Goal: Information Seeking & Learning: Learn about a topic

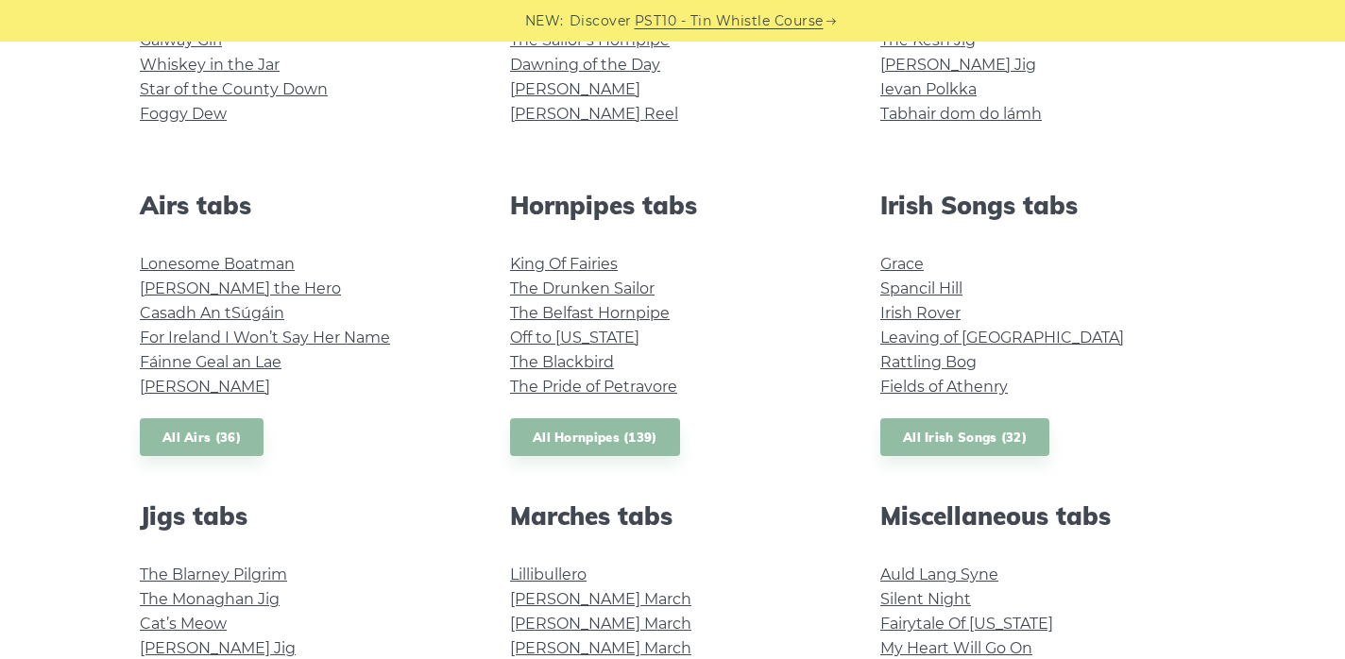
scroll to position [619, 0]
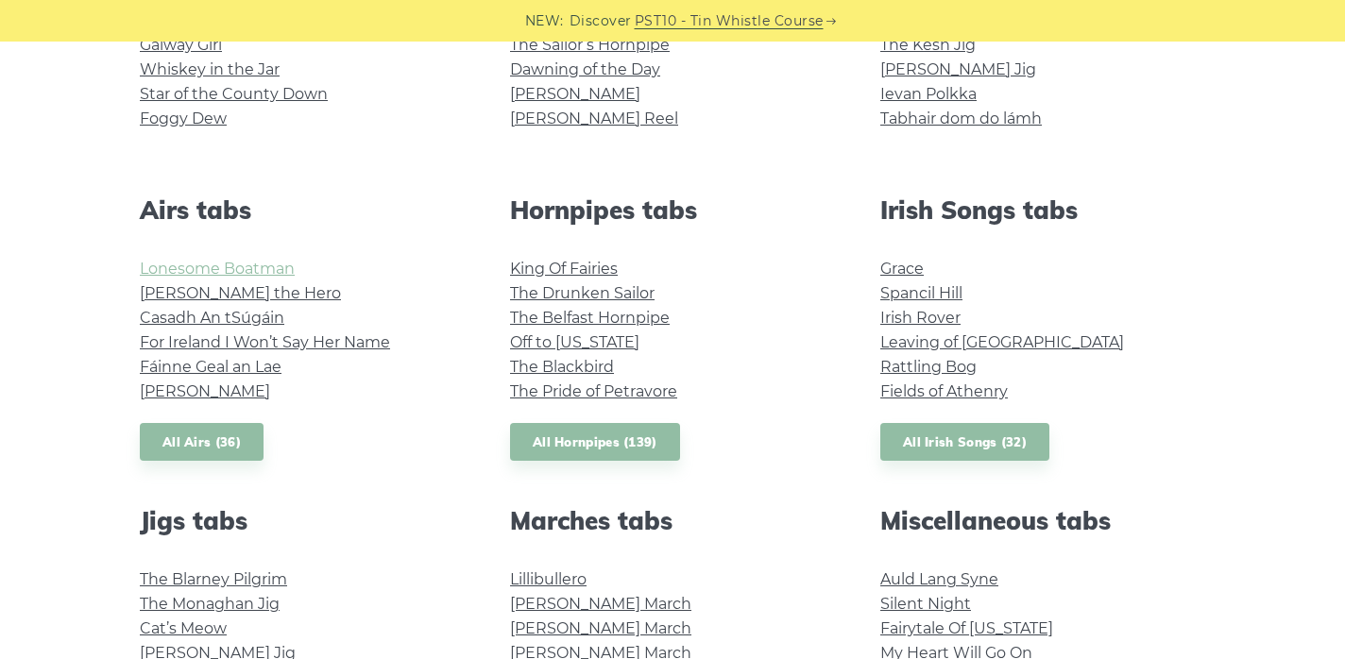
click at [254, 264] on link "Lonesome Boatman" at bounding box center [217, 269] width 155 height 18
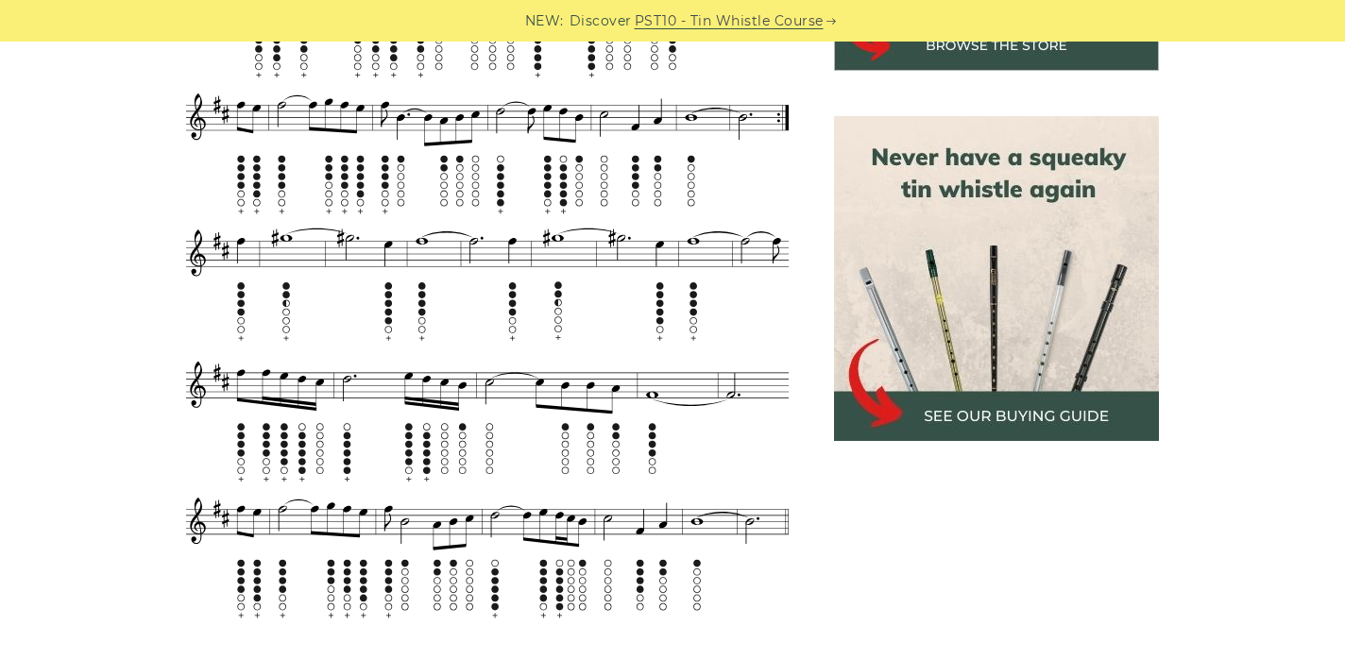
scroll to position [789, 0]
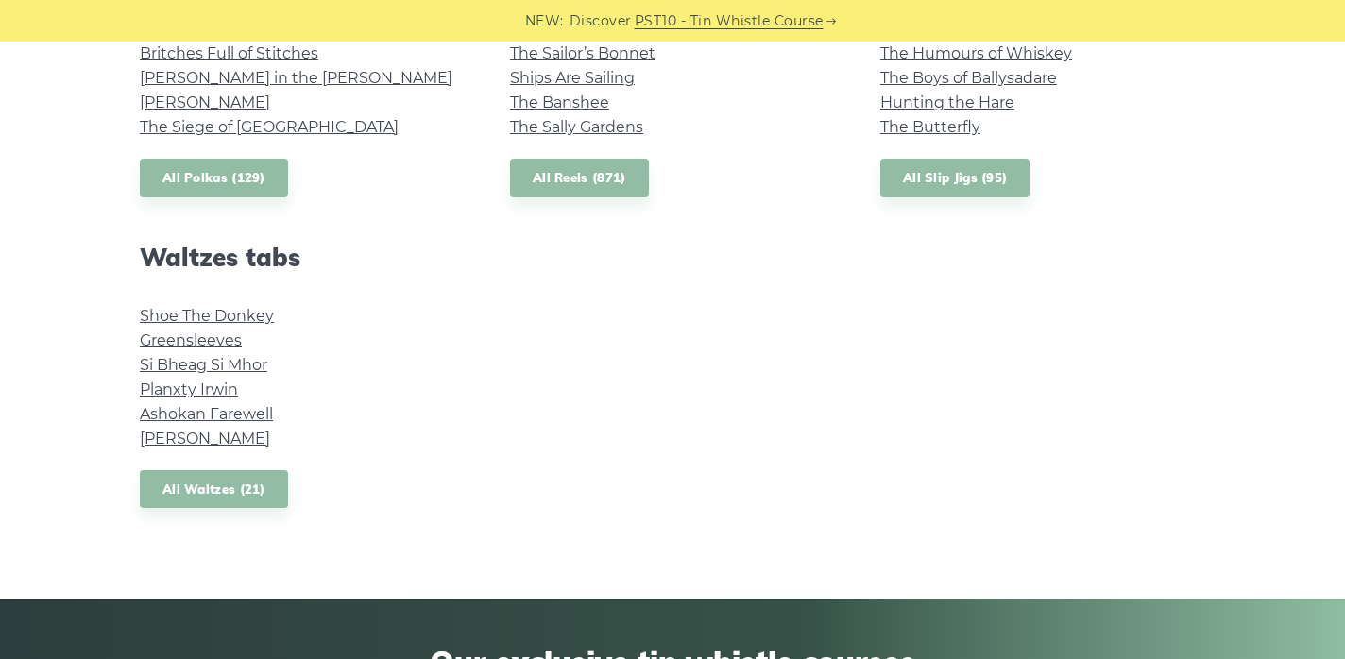
scroll to position [1500, 0]
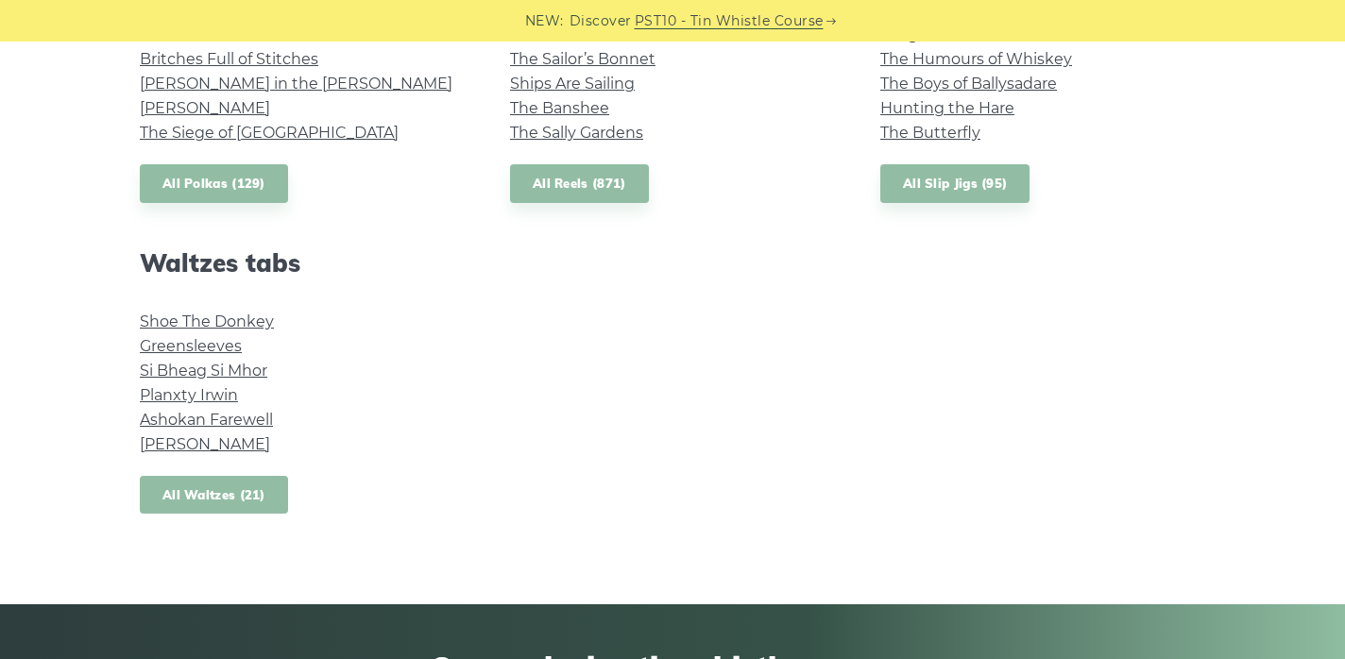
click at [227, 493] on link "All Waltzes (21)" at bounding box center [214, 495] width 148 height 39
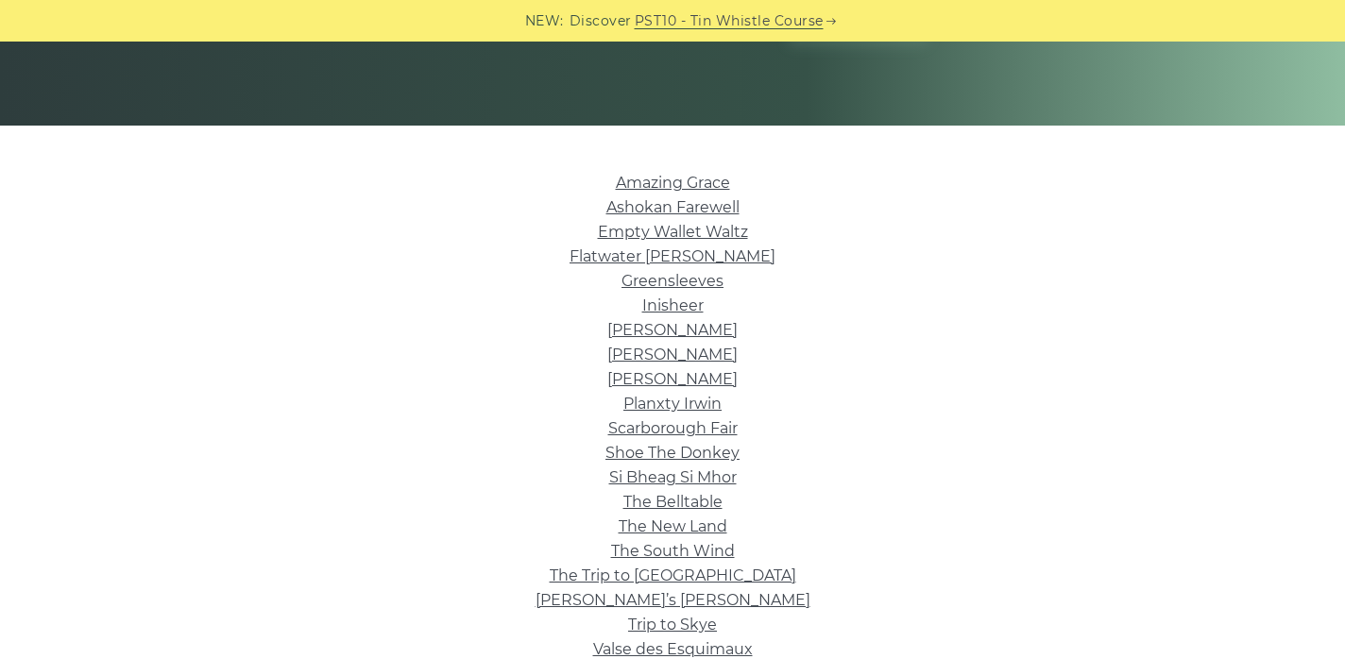
scroll to position [404, 0]
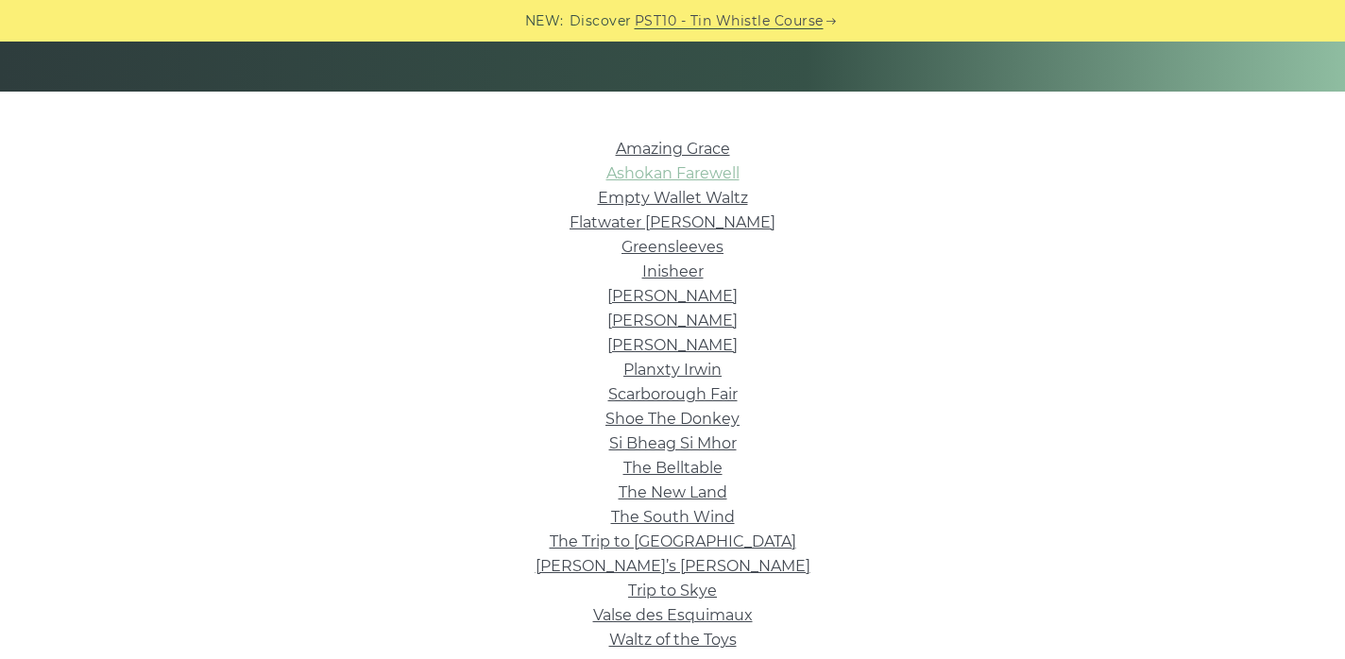
click at [660, 172] on link "Ashokan Farewell" at bounding box center [672, 173] width 133 height 18
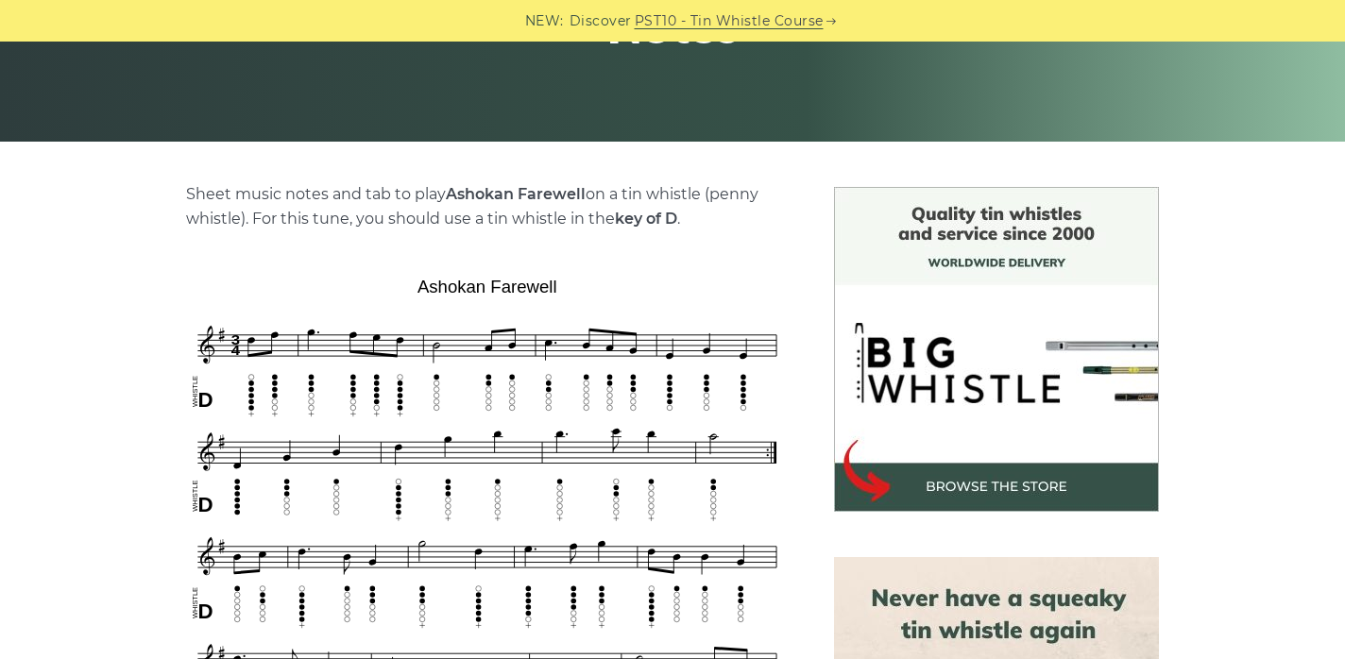
scroll to position [233, 0]
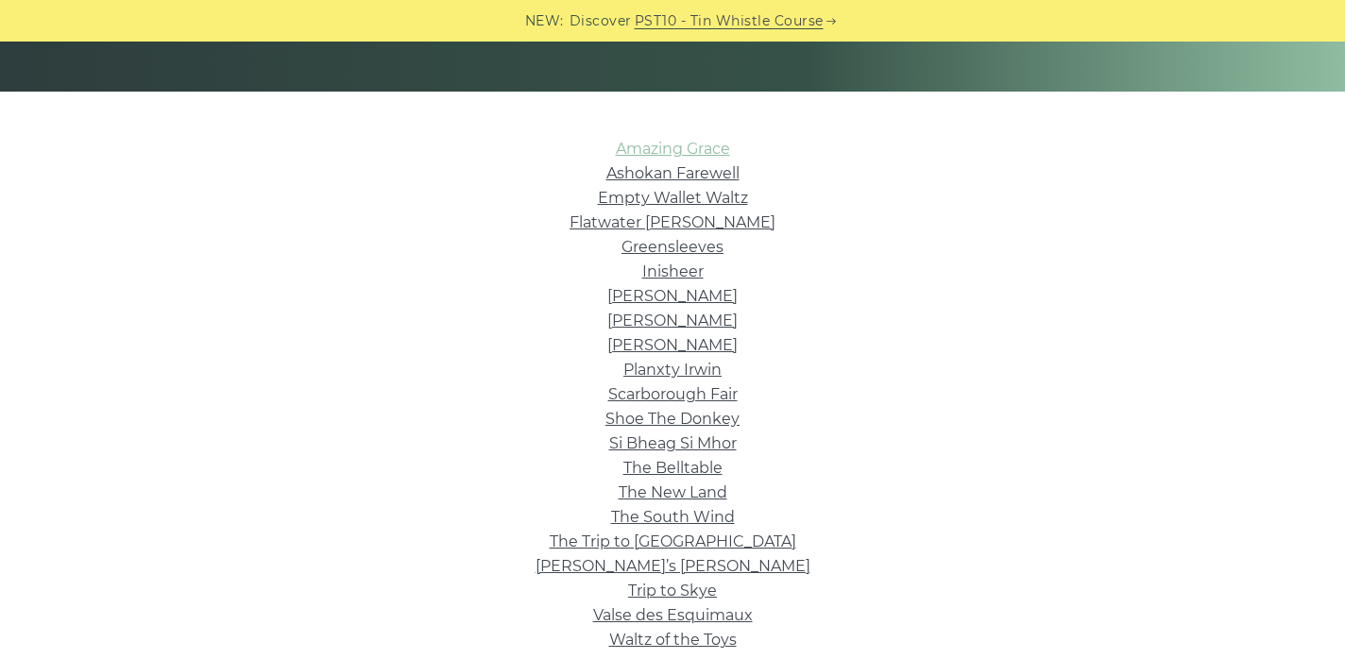
click at [700, 143] on link "Amazing Grace" at bounding box center [673, 149] width 114 height 18
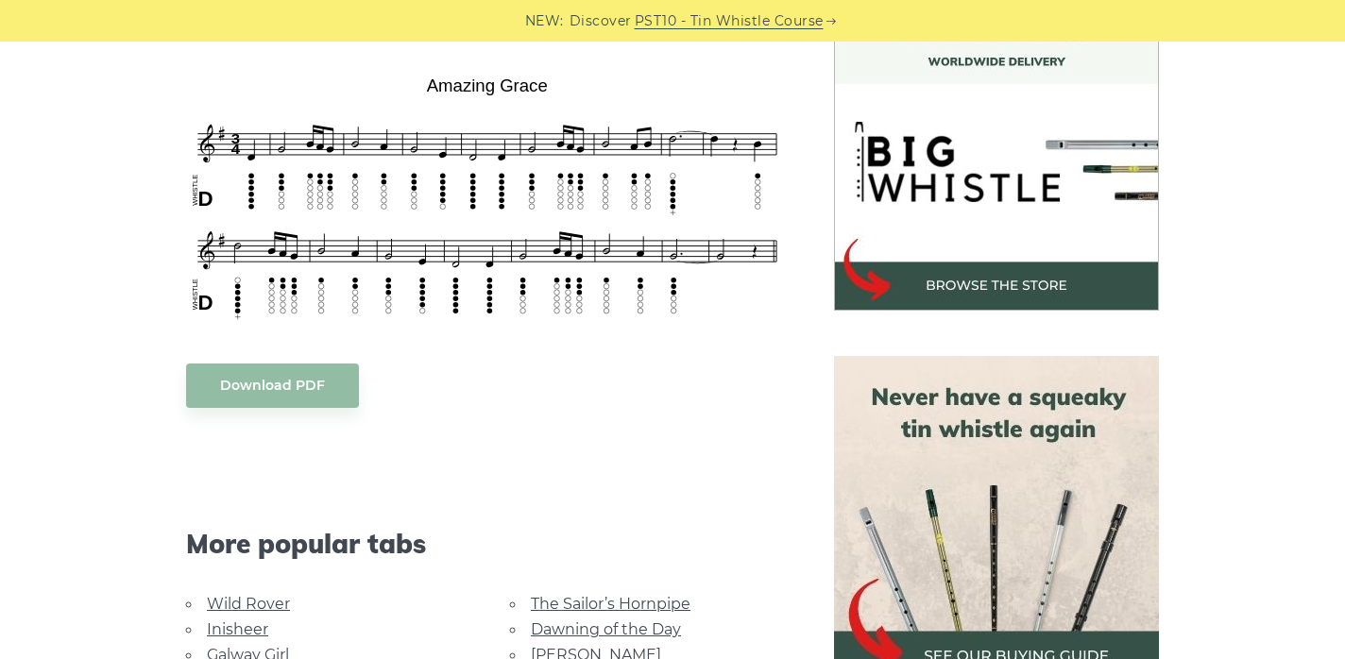
scroll to position [536, 0]
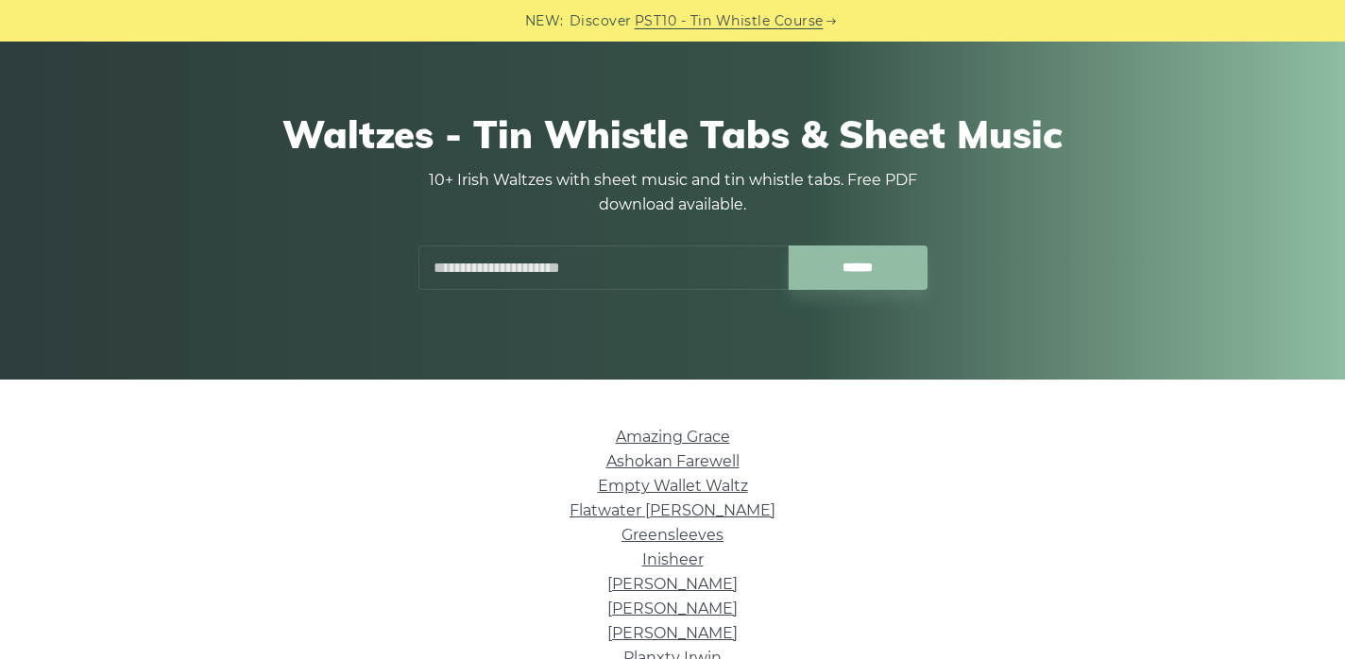
scroll to position [73, 0]
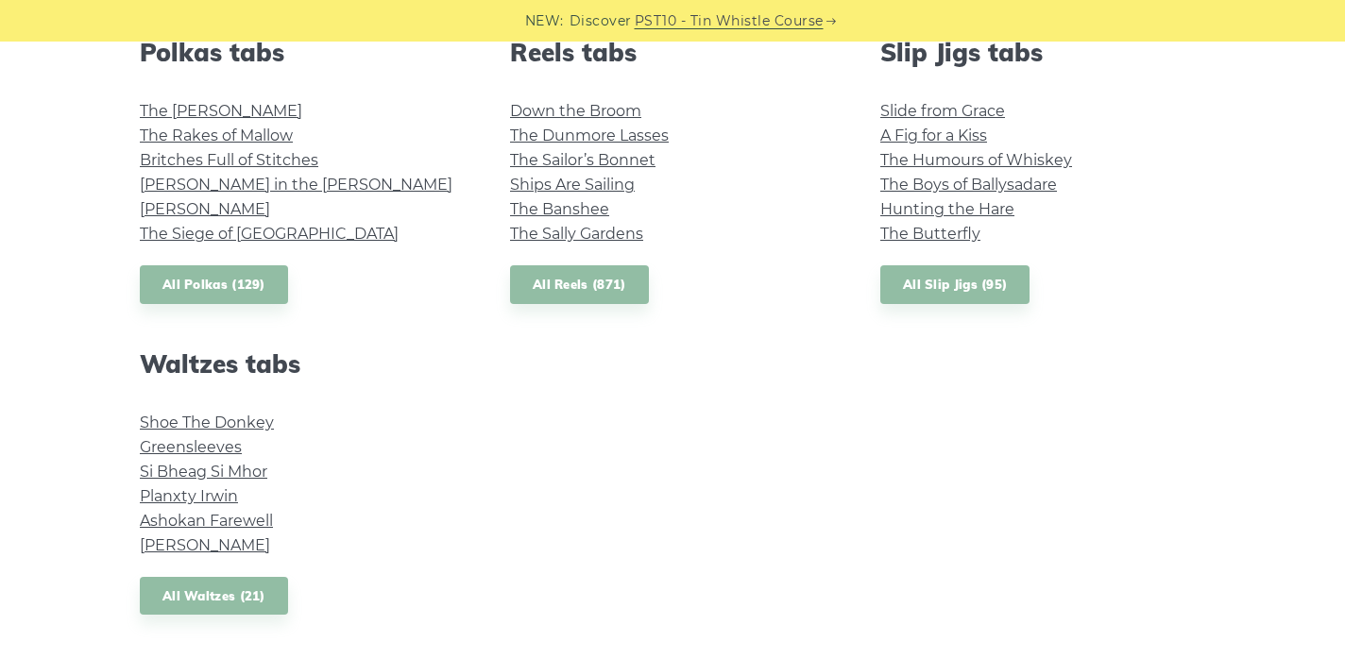
scroll to position [1187, 0]
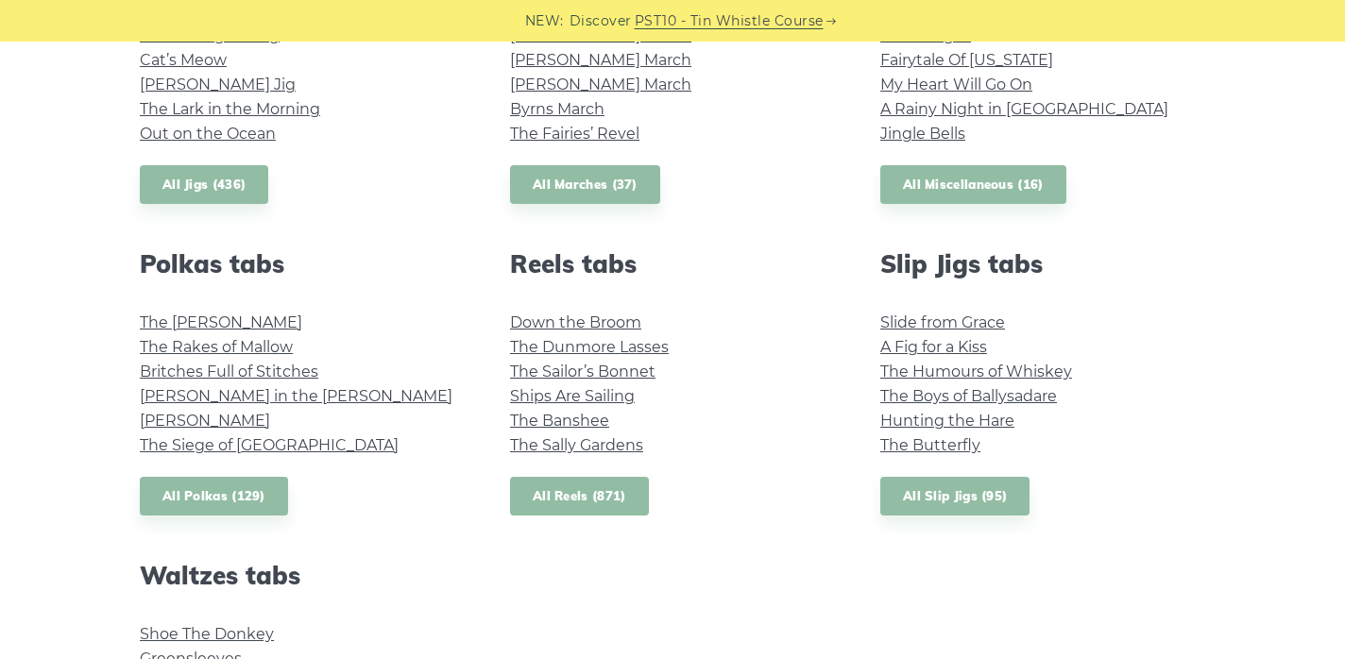
click at [587, 496] on link "All Reels (871)" at bounding box center [579, 496] width 139 height 39
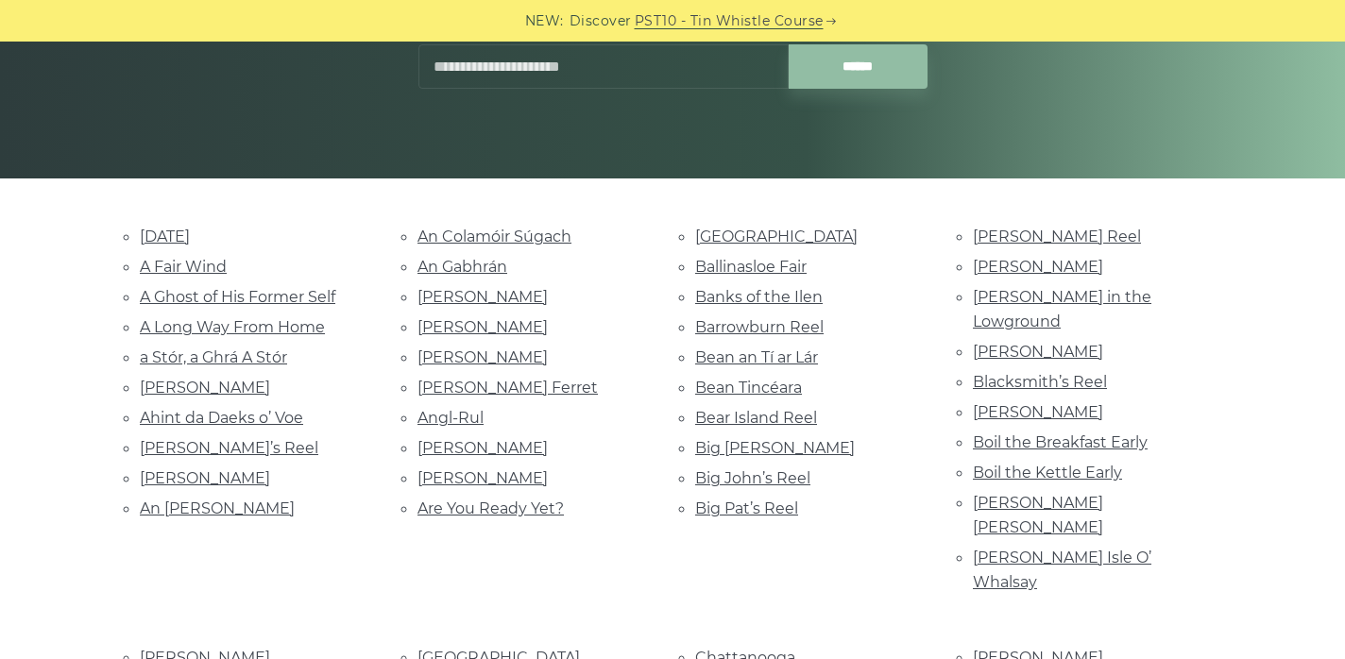
scroll to position [415, 0]
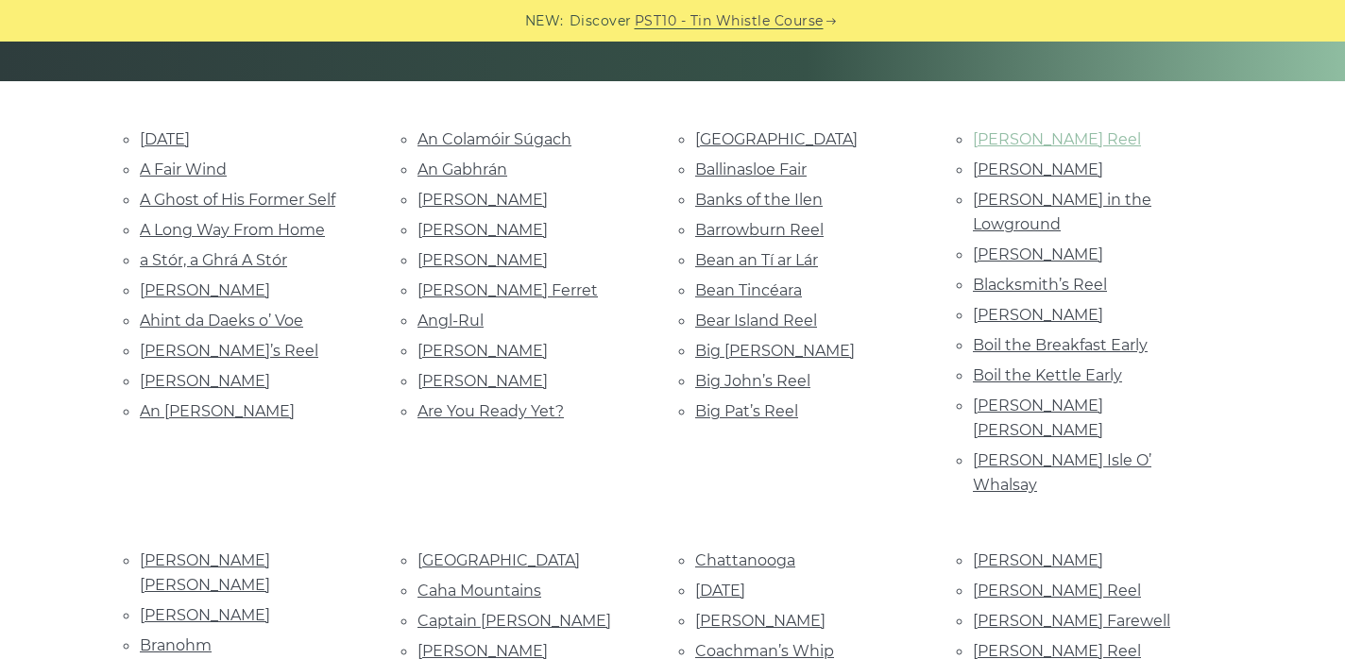
click at [1033, 137] on link "Bill Harte’s Reel" at bounding box center [1057, 139] width 168 height 18
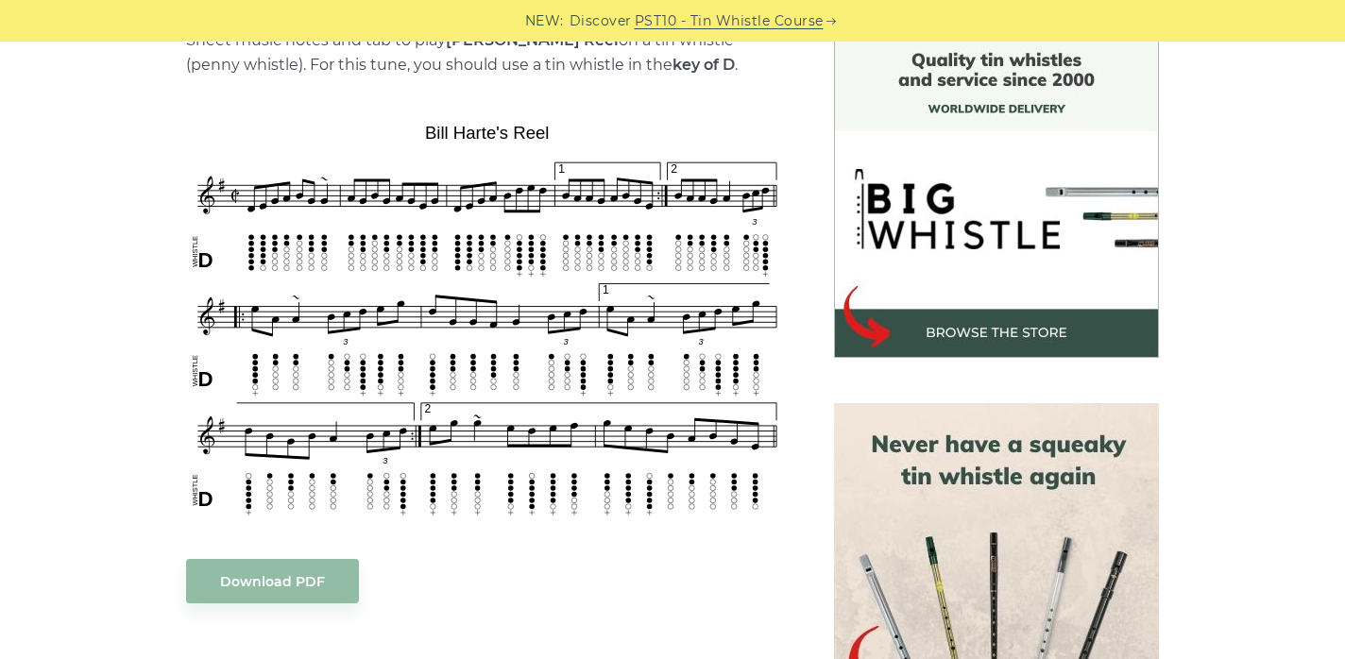
scroll to position [576, 0]
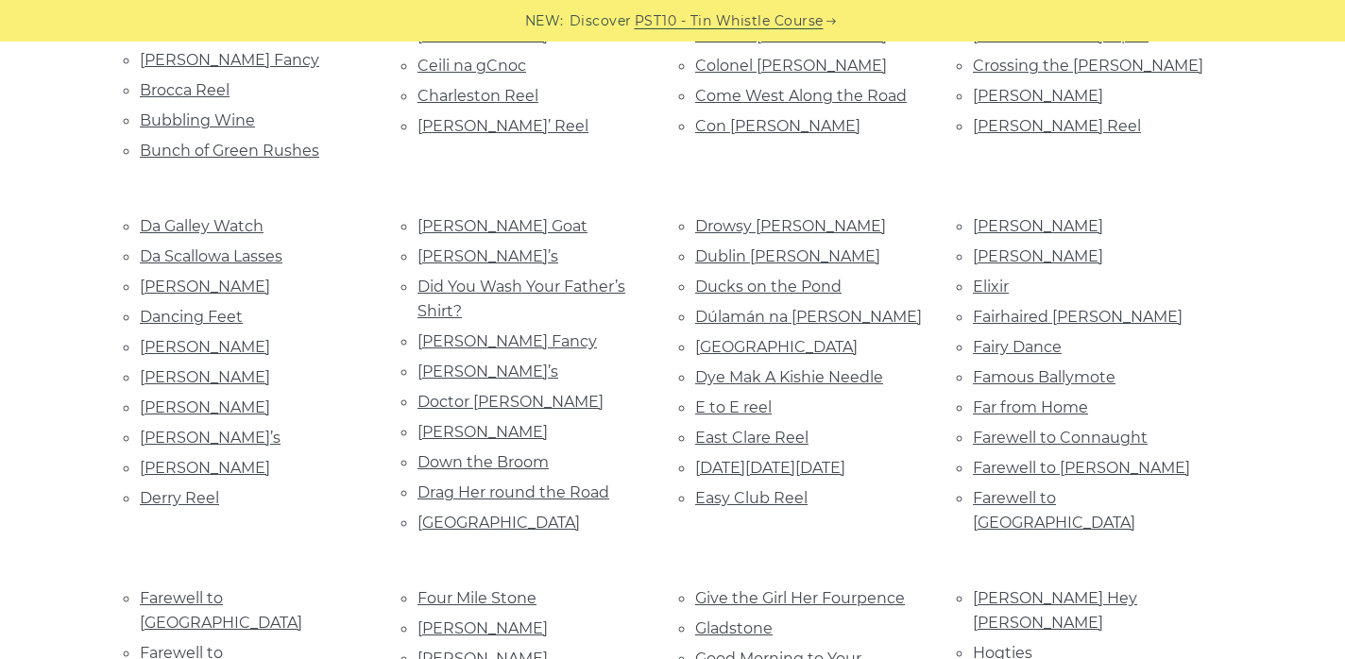
scroll to position [892, 0]
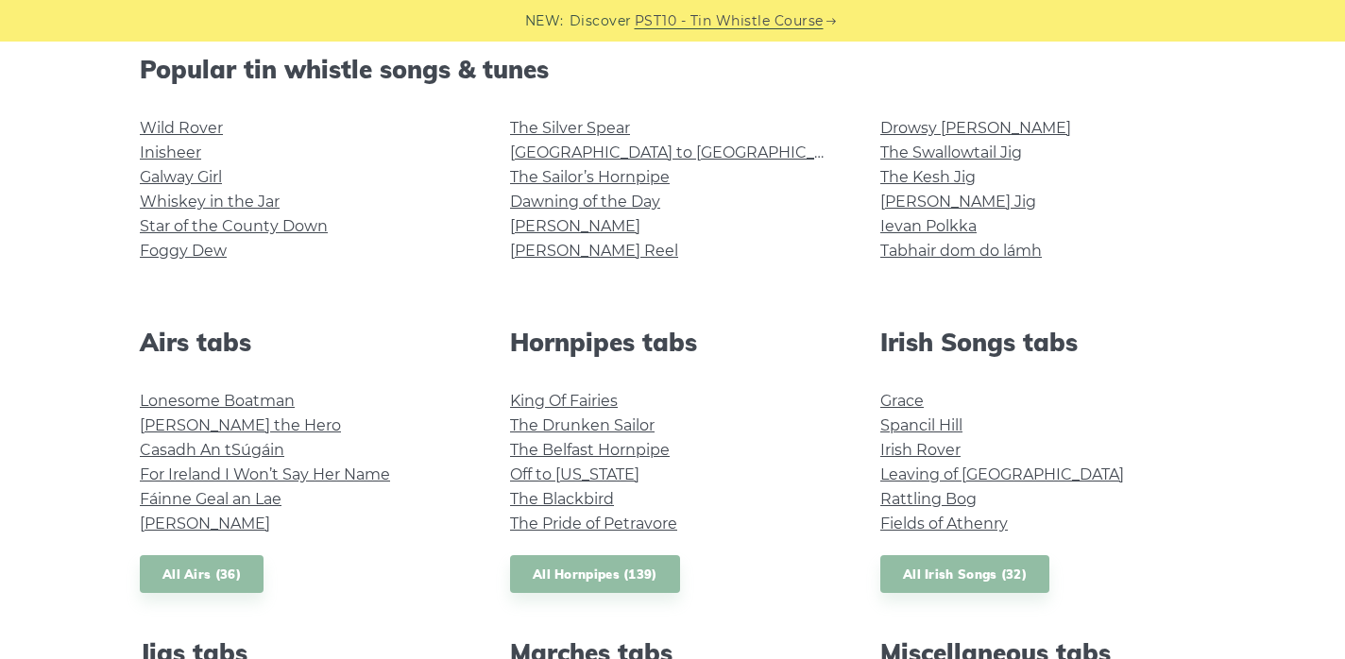
scroll to position [485, 0]
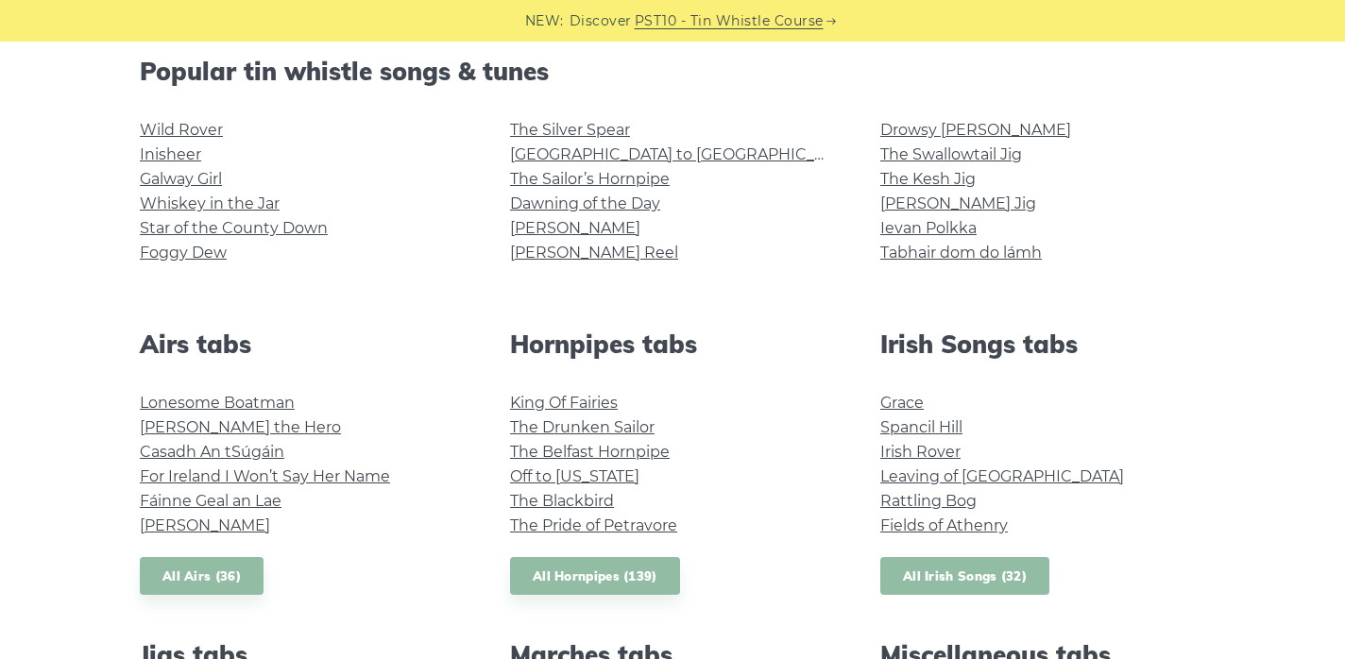
click at [926, 582] on link "All Irish Songs (32)" at bounding box center [964, 576] width 169 height 39
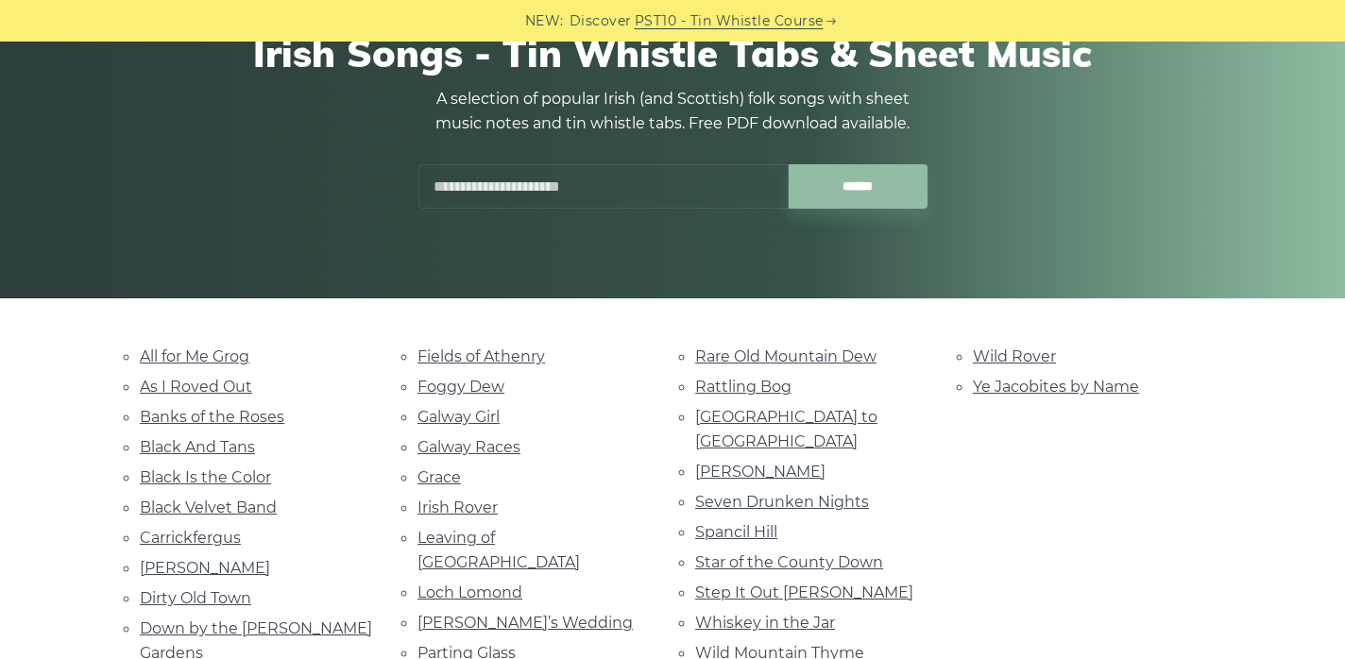
scroll to position [317, 0]
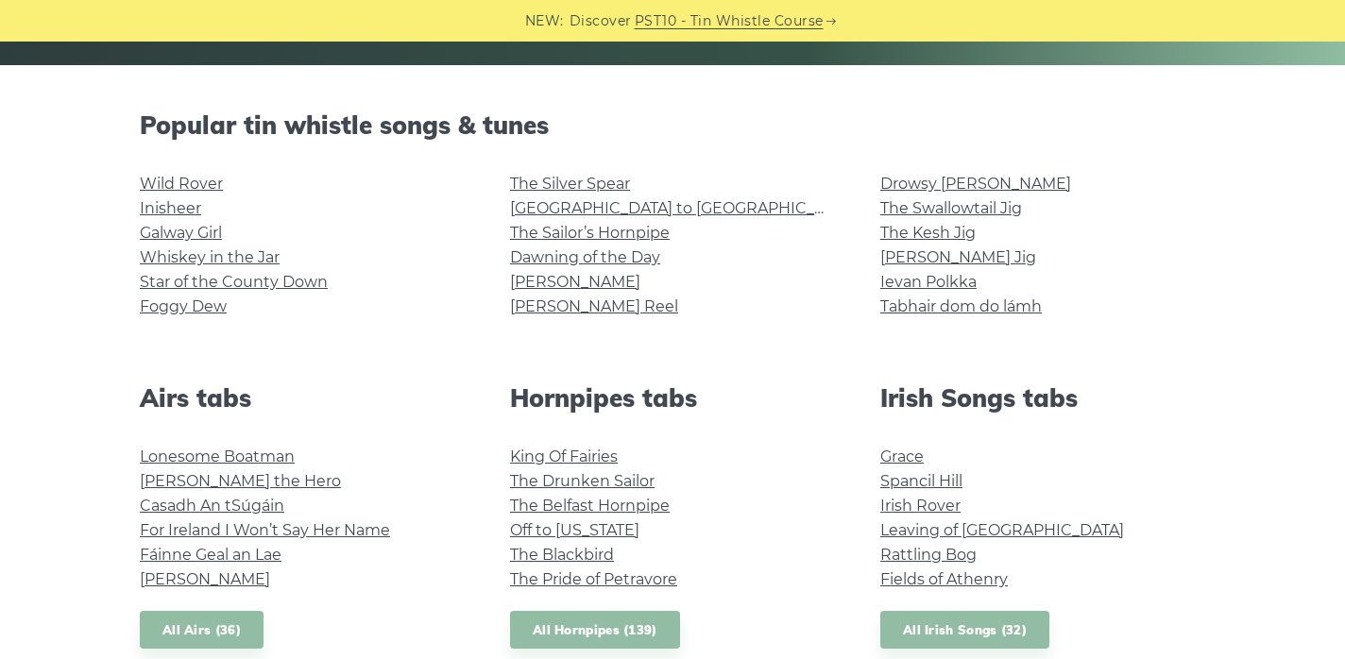
scroll to position [434, 0]
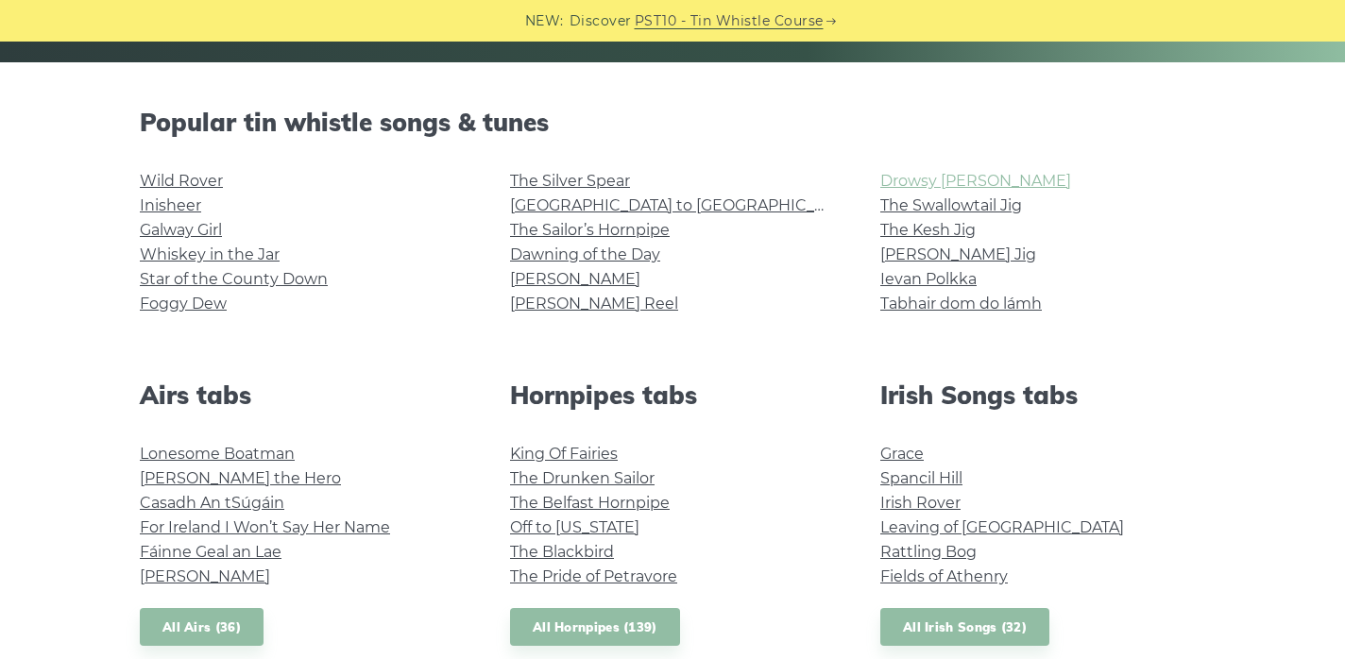
click at [954, 177] on link "Drowsy [PERSON_NAME]" at bounding box center [975, 181] width 191 height 18
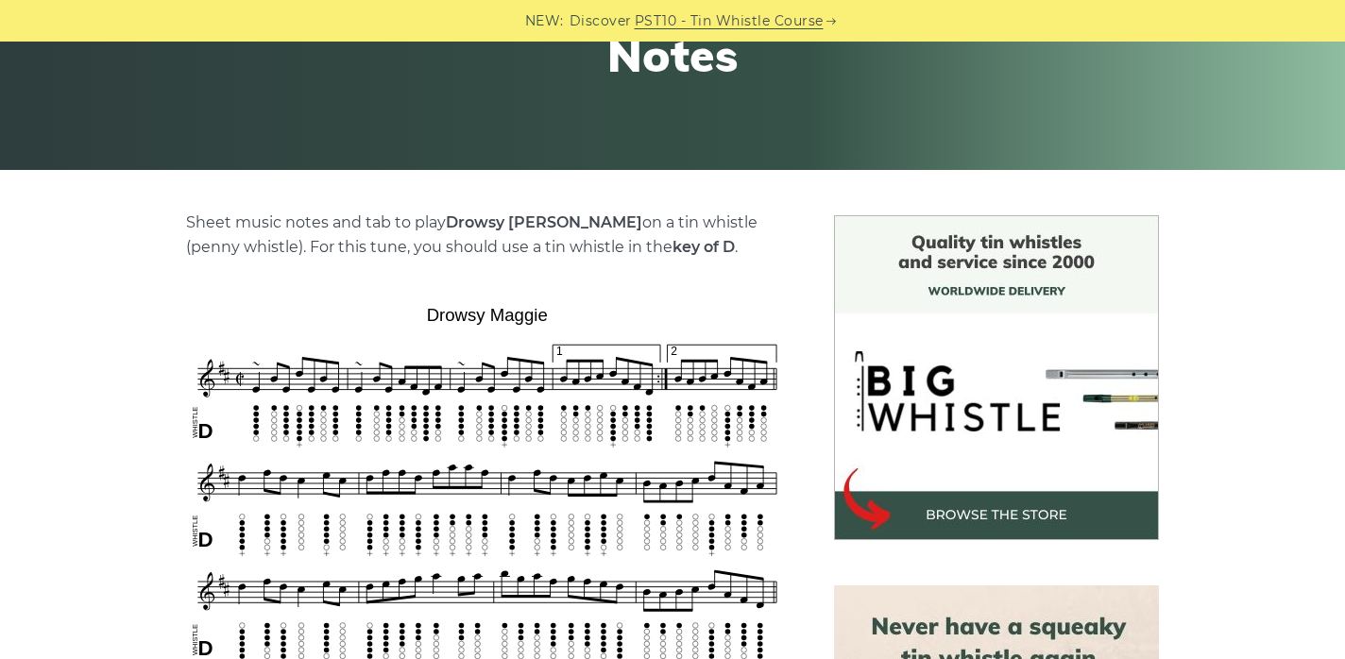
scroll to position [528, 0]
